Goal: Information Seeking & Learning: Find specific fact

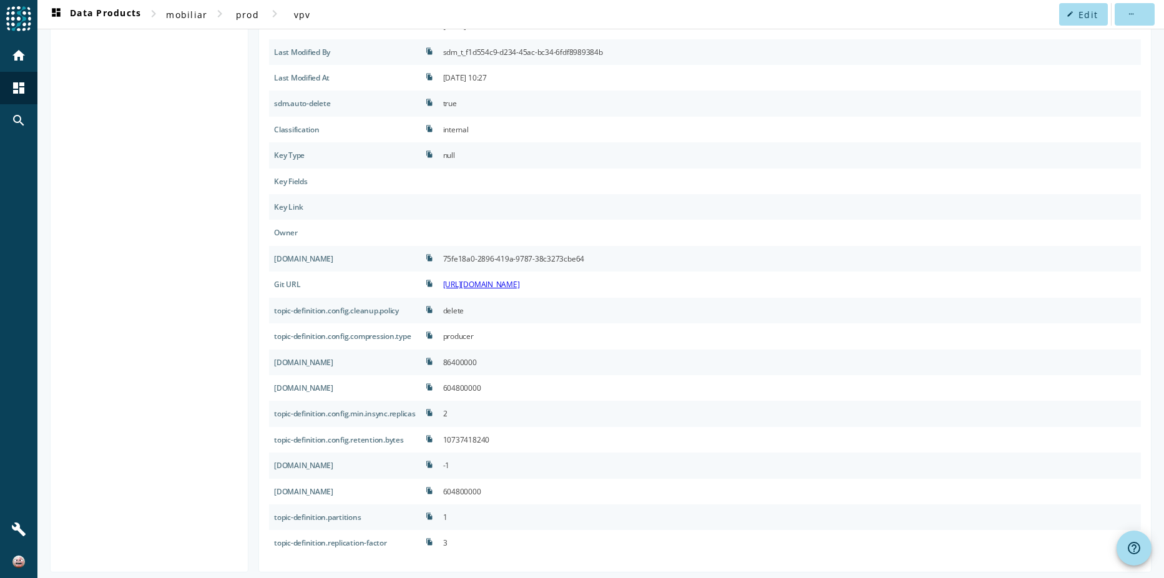
scroll to position [228, 0]
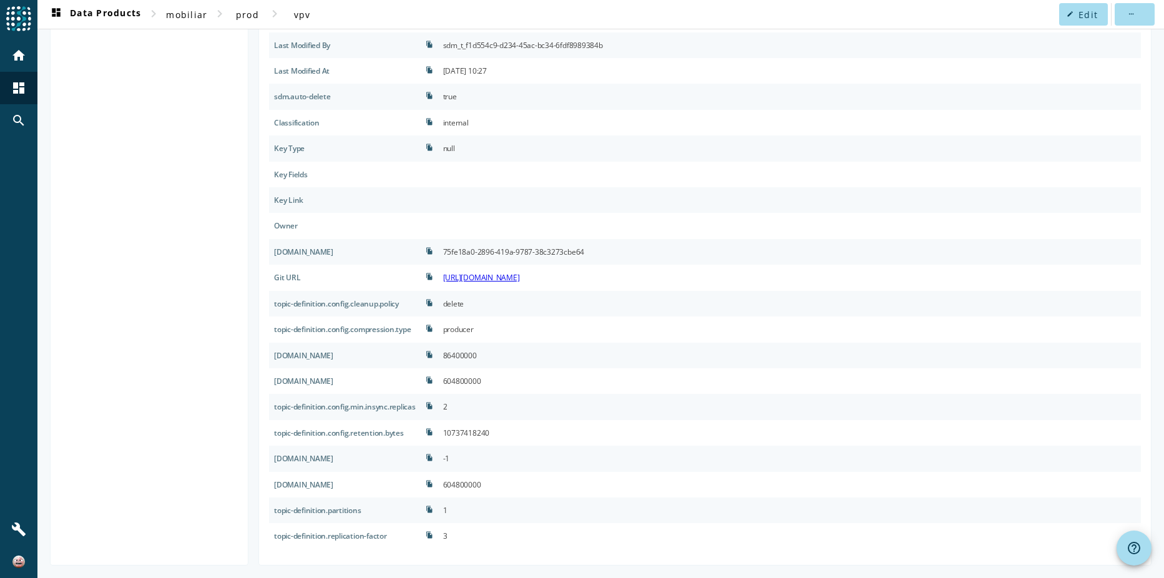
click at [393, 486] on div "[DOMAIN_NAME]" at bounding box center [345, 485] width 152 height 26
drag, startPoint x: 393, startPoint y: 486, endPoint x: 462, endPoint y: 482, distance: 70.0
click at [462, 482] on div "604800000" at bounding box center [789, 485] width 703 height 26
copy div "604800000"
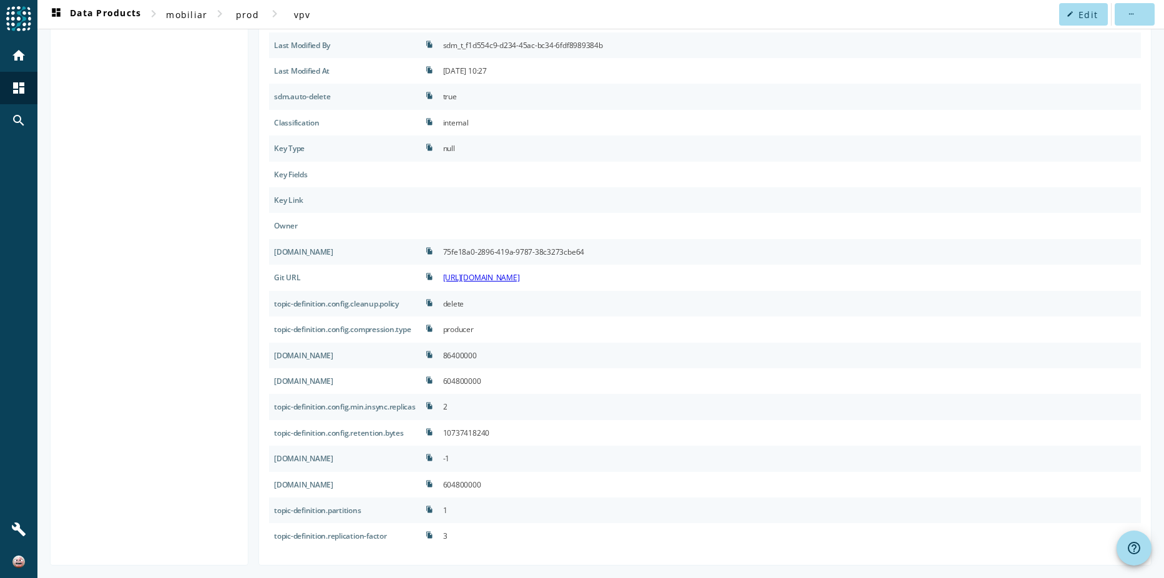
click at [481, 482] on div "604800000" at bounding box center [462, 485] width 38 height 16
click at [552, 495] on div "604800000" at bounding box center [789, 485] width 703 height 26
drag, startPoint x: 512, startPoint y: 484, endPoint x: 462, endPoint y: 486, distance: 50.0
click at [462, 486] on div "604800000" at bounding box center [789, 485] width 703 height 26
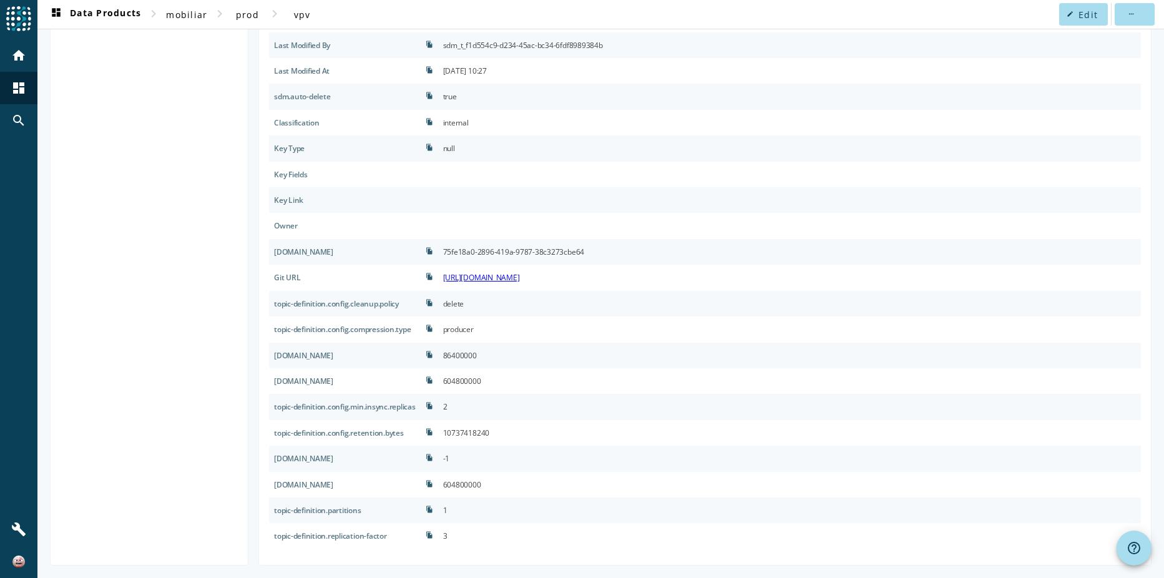
click at [378, 460] on div "[DOMAIN_NAME]" at bounding box center [345, 459] width 152 height 26
drag, startPoint x: 378, startPoint y: 460, endPoint x: 373, endPoint y: 482, distance: 23.0
click at [373, 482] on div "[DOMAIN_NAME]" at bounding box center [345, 485] width 152 height 26
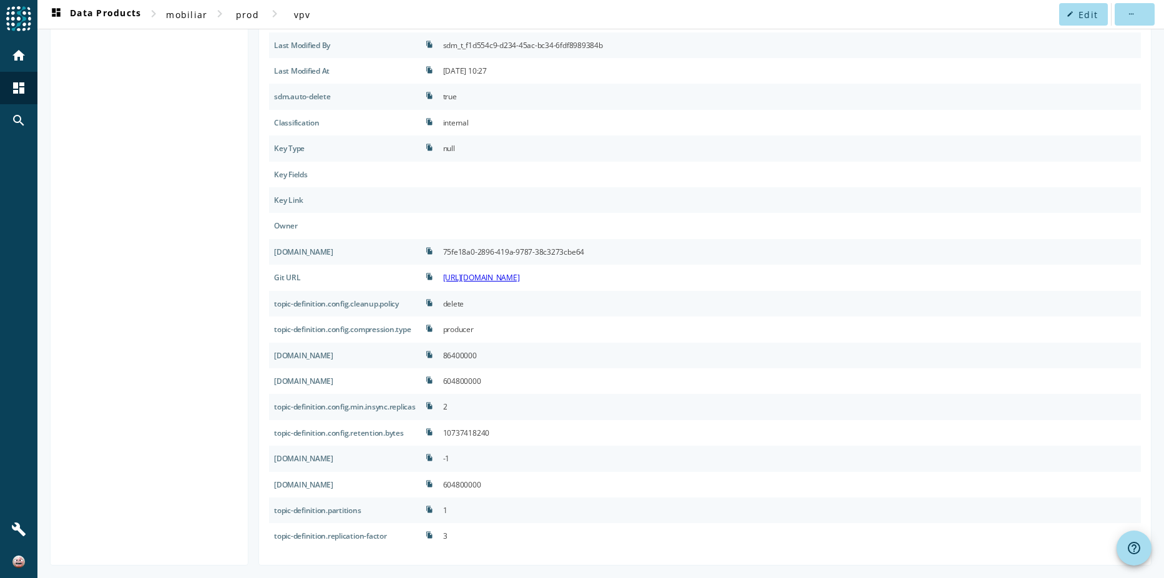
drag, startPoint x: 373, startPoint y: 482, endPoint x: 370, endPoint y: 456, distance: 26.3
click at [370, 456] on div "[DOMAIN_NAME]" at bounding box center [345, 459] width 152 height 26
drag, startPoint x: 370, startPoint y: 456, endPoint x: 366, endPoint y: 481, distance: 25.2
click at [366, 481] on div "[DOMAIN_NAME]" at bounding box center [345, 485] width 152 height 26
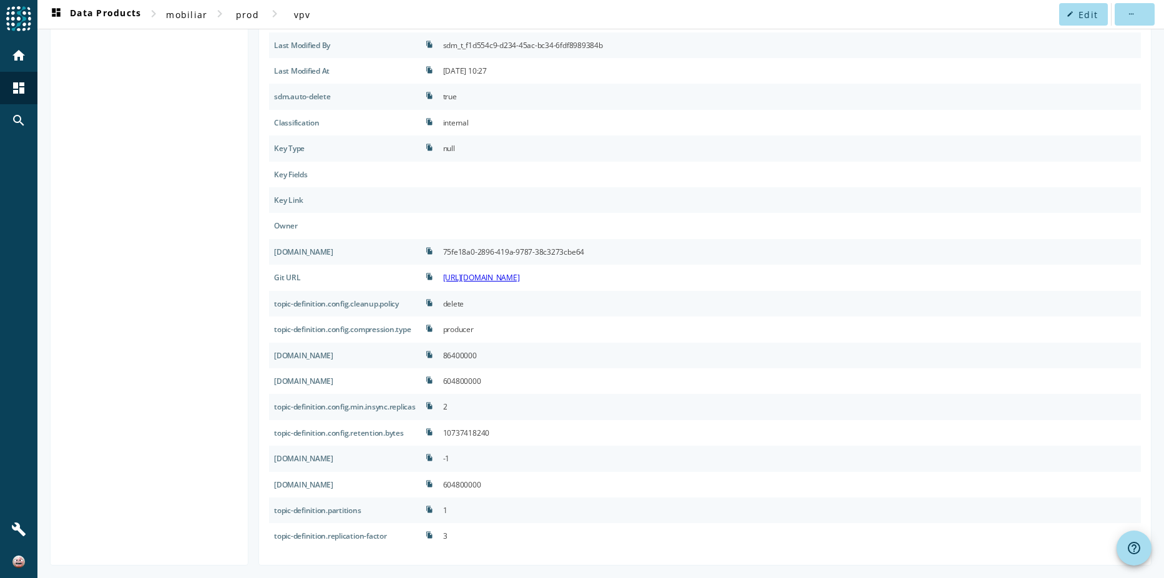
click at [366, 481] on div "[DOMAIN_NAME]" at bounding box center [345, 485] width 152 height 26
drag, startPoint x: 366, startPoint y: 481, endPoint x: 359, endPoint y: 457, distance: 25.5
click at [359, 457] on div "[DOMAIN_NAME]" at bounding box center [345, 459] width 152 height 26
drag, startPoint x: 359, startPoint y: 457, endPoint x: 358, endPoint y: 489, distance: 32.5
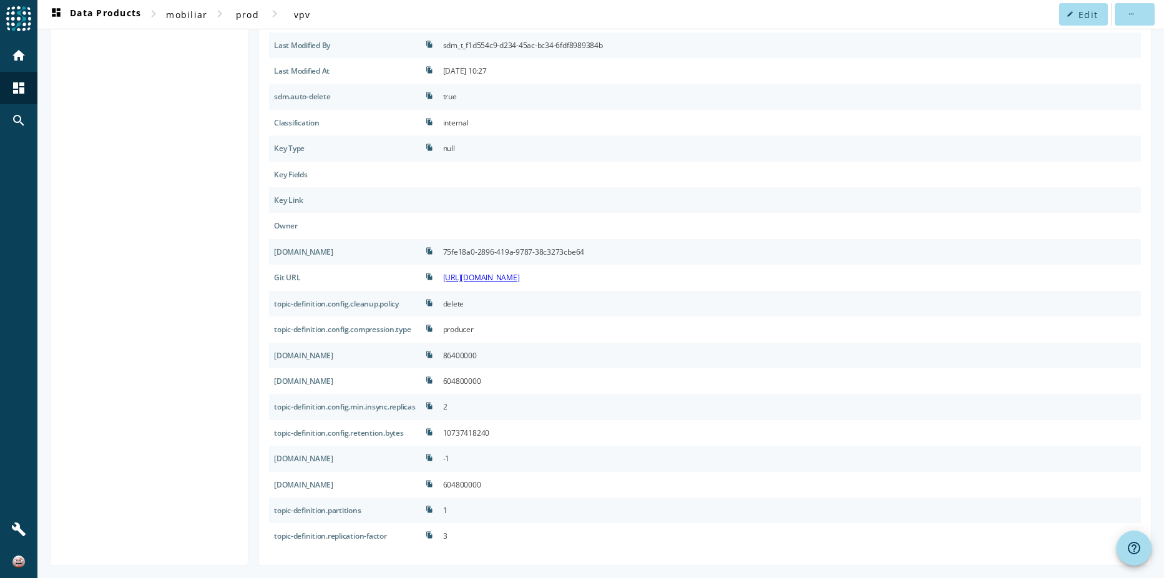
click at [358, 489] on div "[DOMAIN_NAME]" at bounding box center [345, 485] width 152 height 26
click at [356, 358] on div "[DOMAIN_NAME]" at bounding box center [345, 356] width 152 height 26
drag, startPoint x: 356, startPoint y: 358, endPoint x: 444, endPoint y: 361, distance: 88.7
click at [403, 355] on div "[DOMAIN_NAME]" at bounding box center [345, 356] width 152 height 26
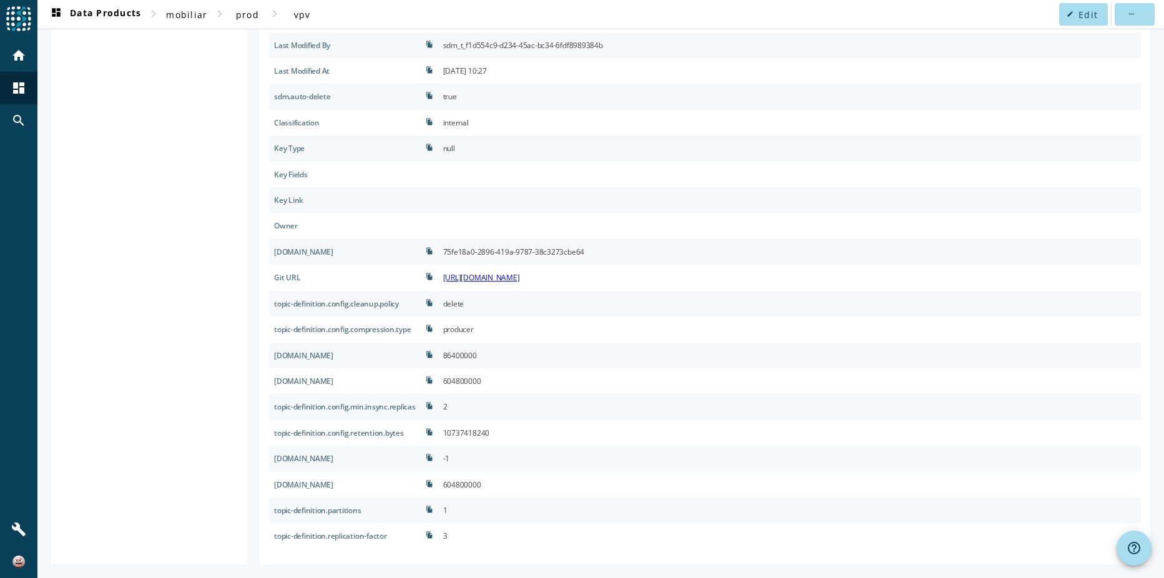
drag, startPoint x: 462, startPoint y: 356, endPoint x: 517, endPoint y: 357, distance: 54.9
click at [517, 357] on div "86400000" at bounding box center [789, 356] width 703 height 26
copy div "86400000"
click at [433, 355] on icon "file_copy" at bounding box center [429, 354] width 7 height 7
